Goal: Information Seeking & Learning: Learn about a topic

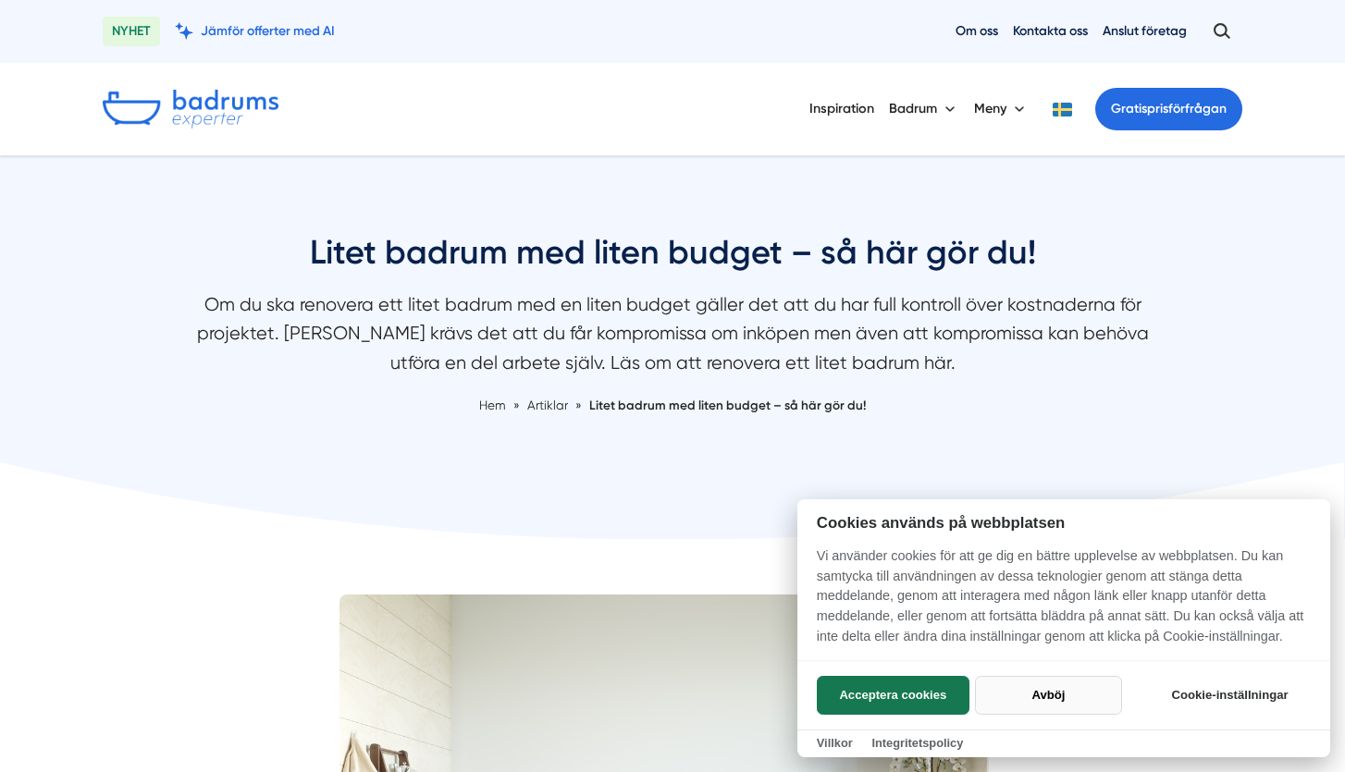
click at [1066, 697] on button "Avböj" at bounding box center [1048, 695] width 147 height 39
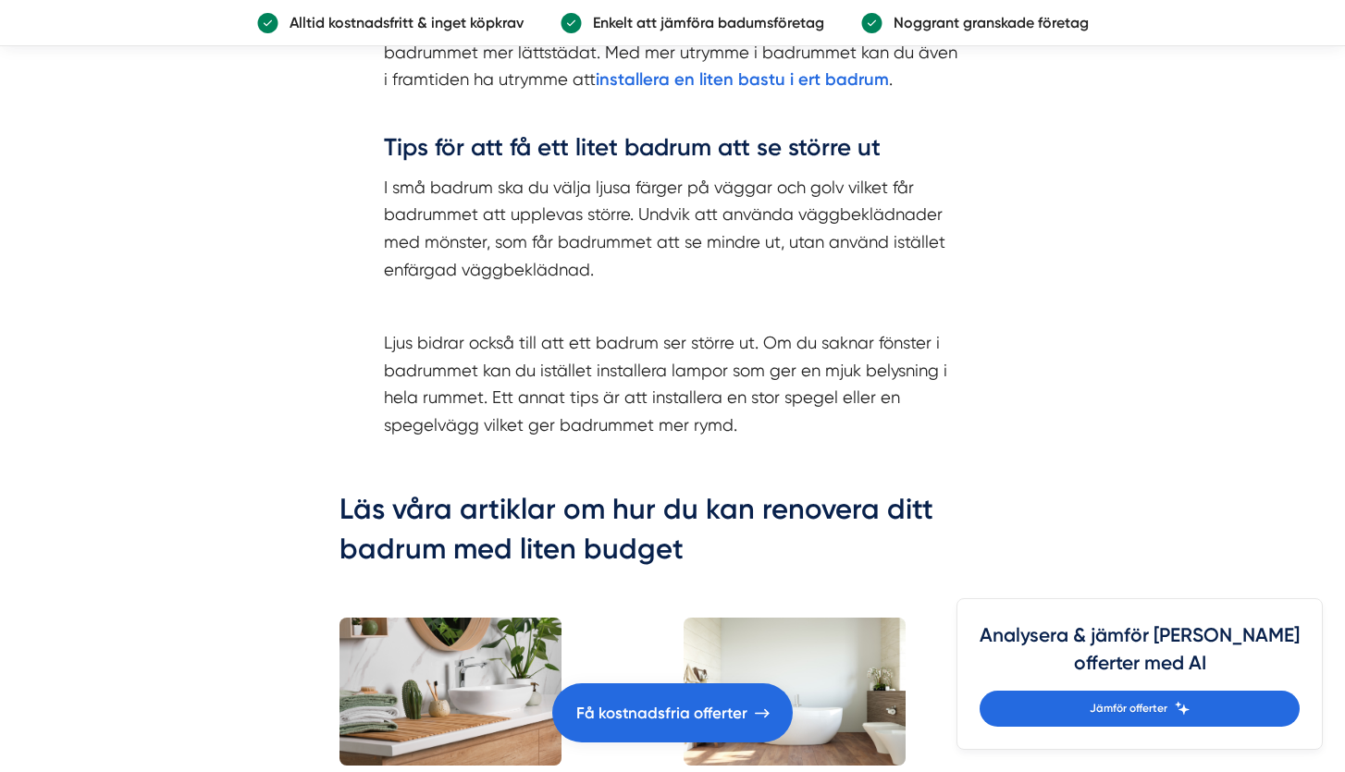
scroll to position [4796, 0]
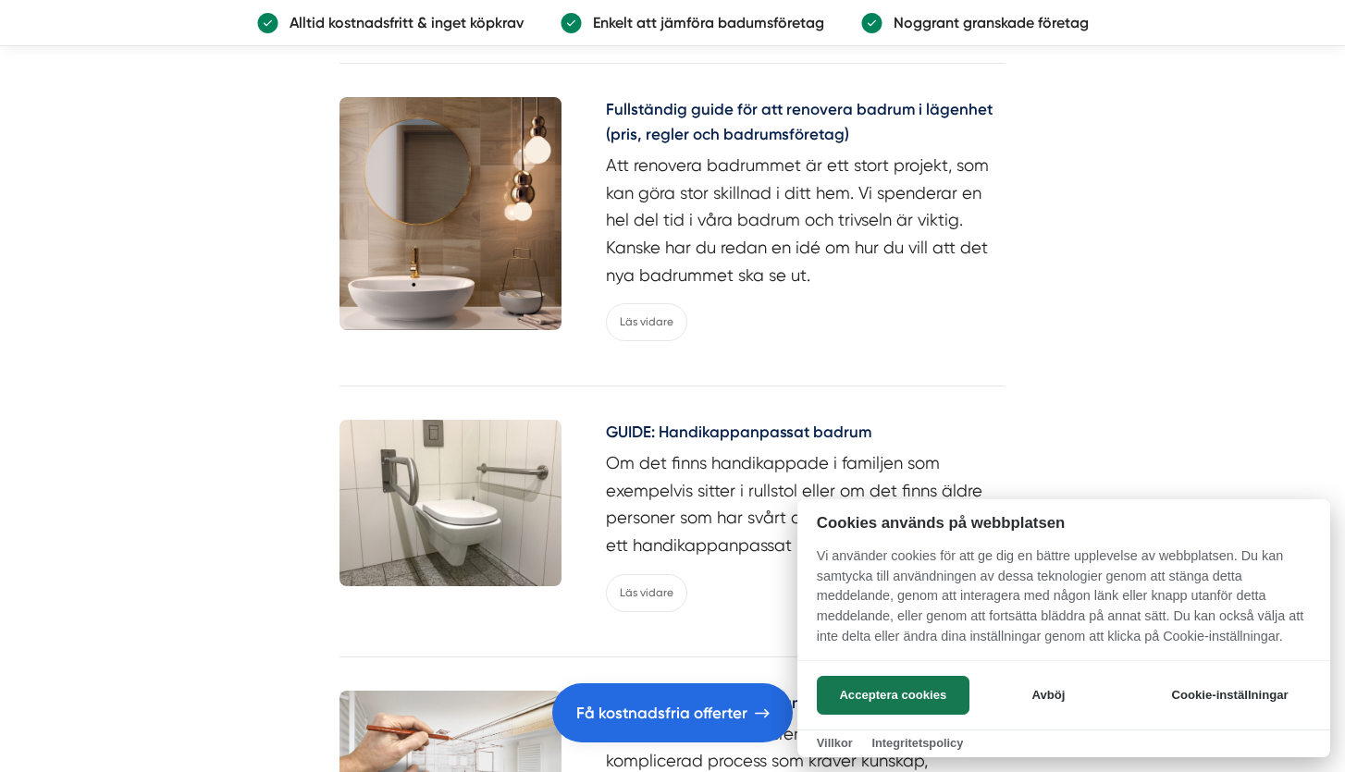
scroll to position [8283, 0]
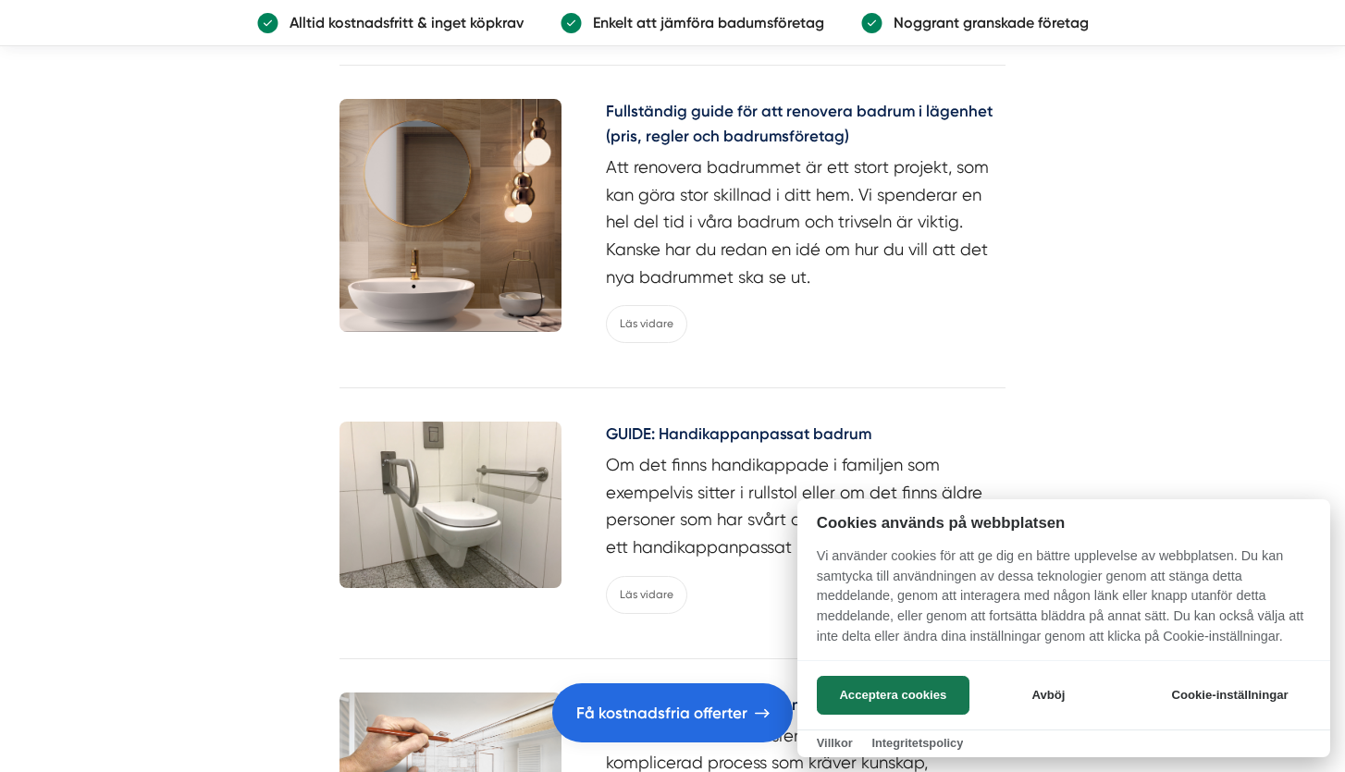
click at [449, 273] on div at bounding box center [672, 386] width 1345 height 772
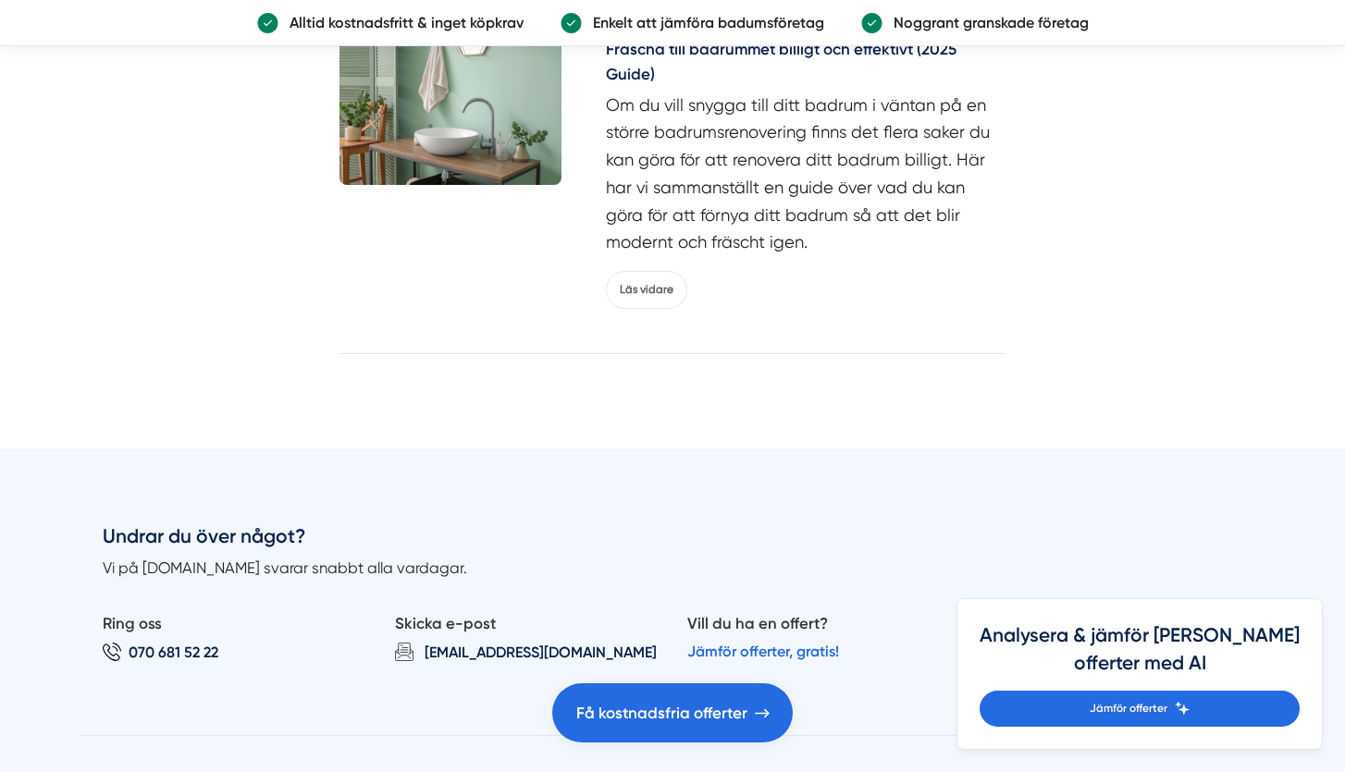
scroll to position [10625, 0]
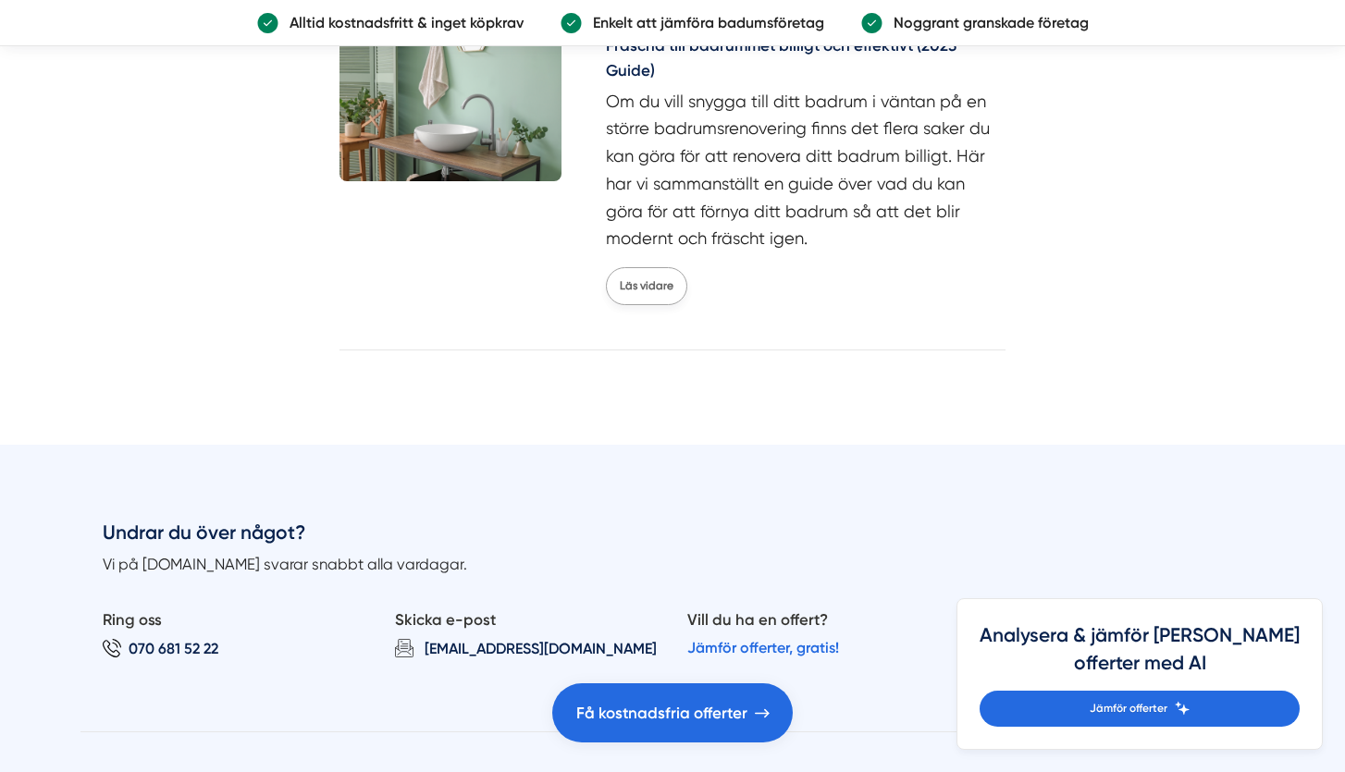
click at [638, 267] on link "Läs vidare" at bounding box center [646, 286] width 81 height 38
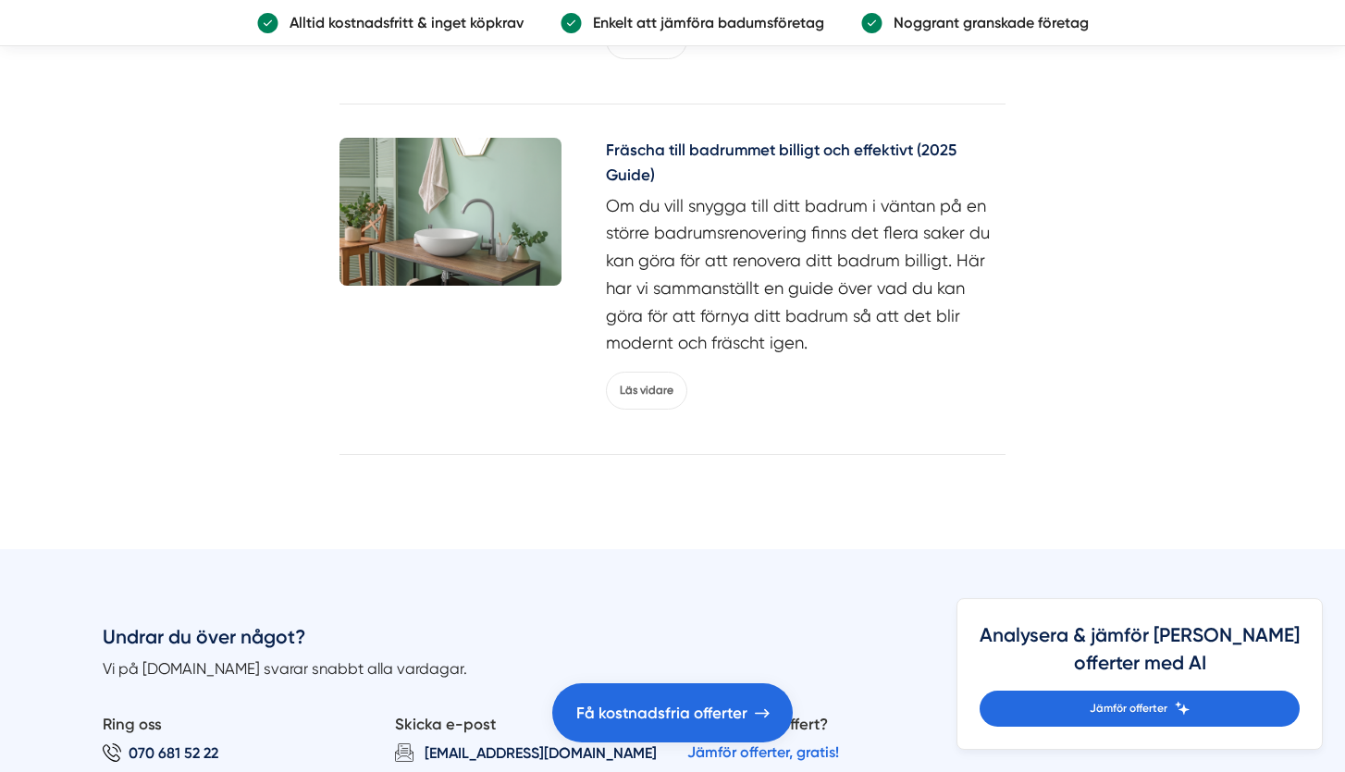
scroll to position [10527, 0]
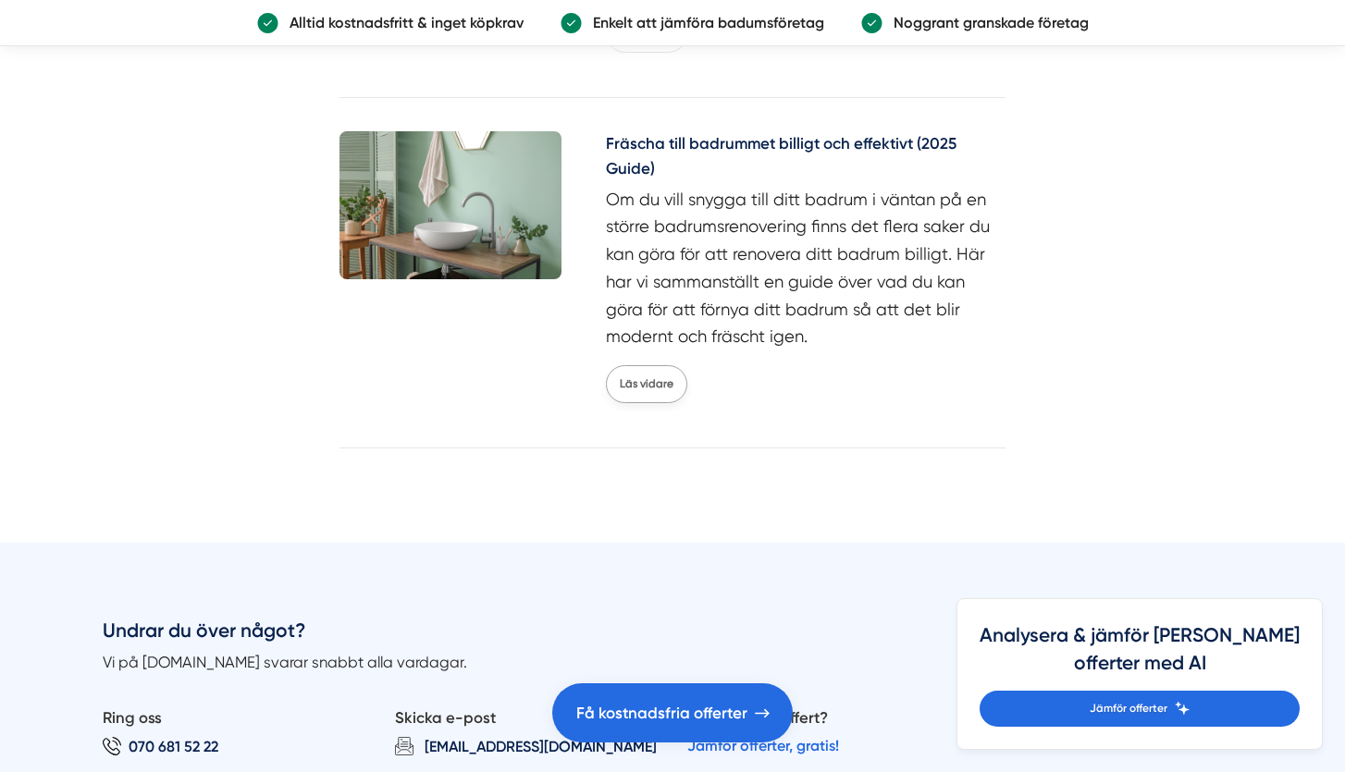
click at [623, 365] on link "Läs vidare" at bounding box center [646, 384] width 81 height 38
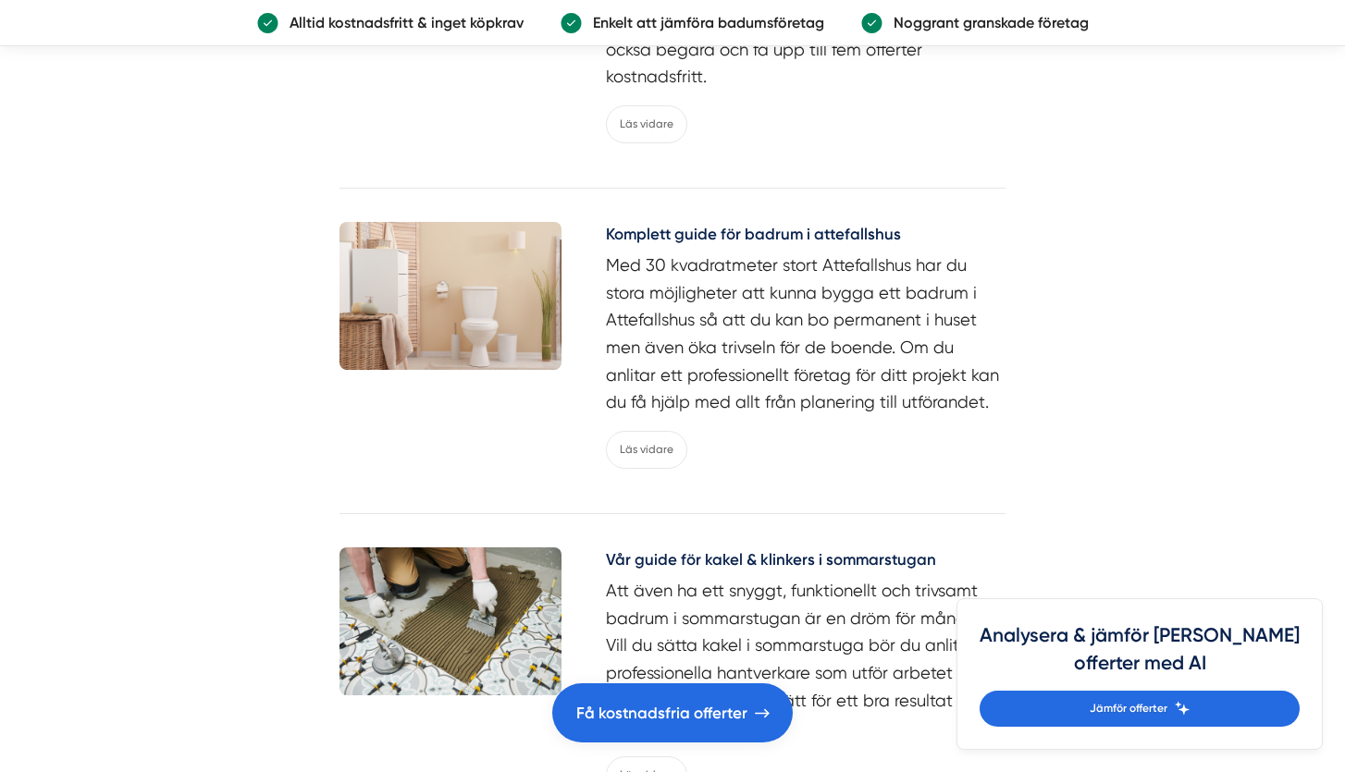
scroll to position [9957, 0]
